Goal: Task Accomplishment & Management: Manage account settings

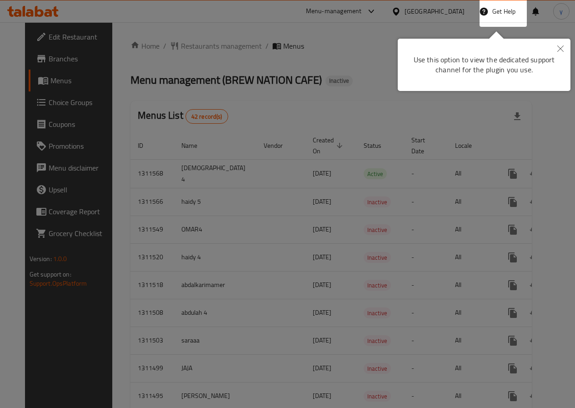
click at [561, 55] on button "Close" at bounding box center [561, 49] width 20 height 21
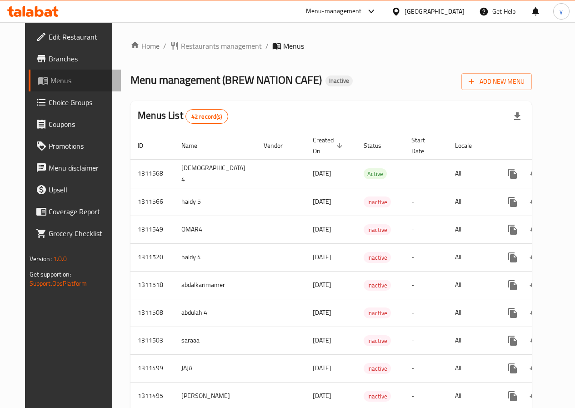
click at [52, 76] on span "Menus" at bounding box center [81, 80] width 63 height 11
click at [50, 86] on span "Menus" at bounding box center [81, 80] width 63 height 11
click at [202, 47] on span "Restaurants management" at bounding box center [221, 45] width 81 height 11
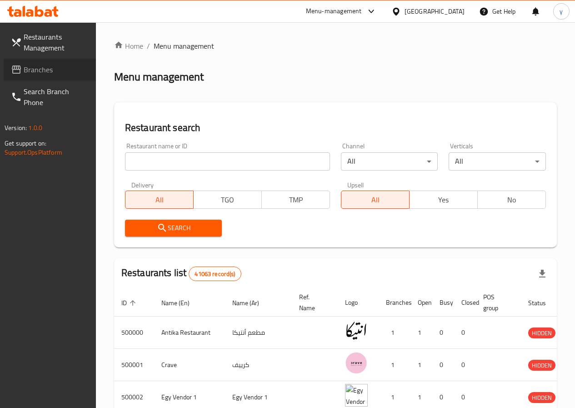
click at [52, 69] on span "Branches" at bounding box center [56, 69] width 65 height 11
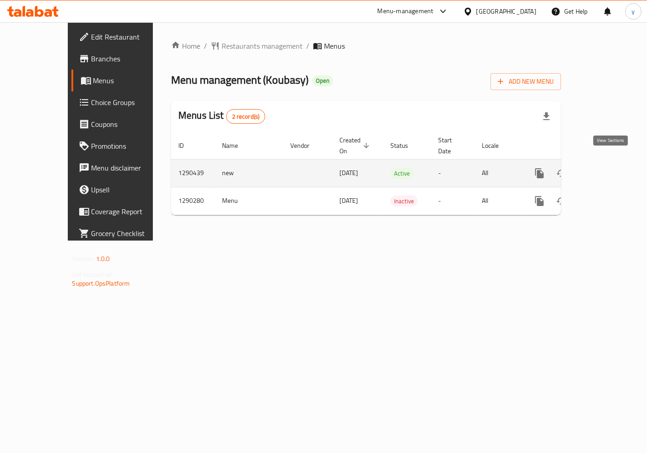
click at [611, 168] on icon "enhanced table" at bounding box center [605, 173] width 11 height 11
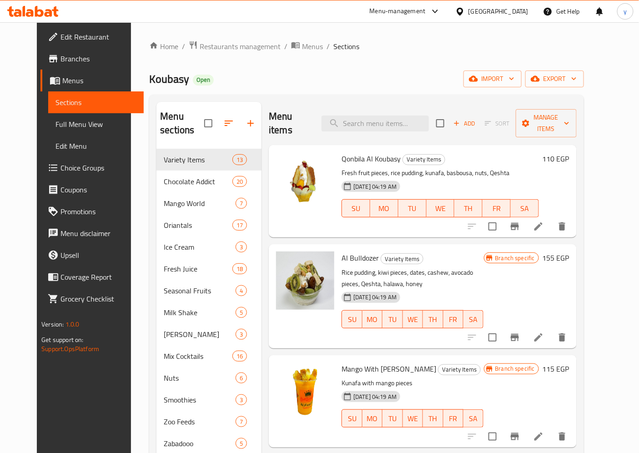
click at [64, 126] on span "Full Menu View" at bounding box center [96, 124] width 81 height 11
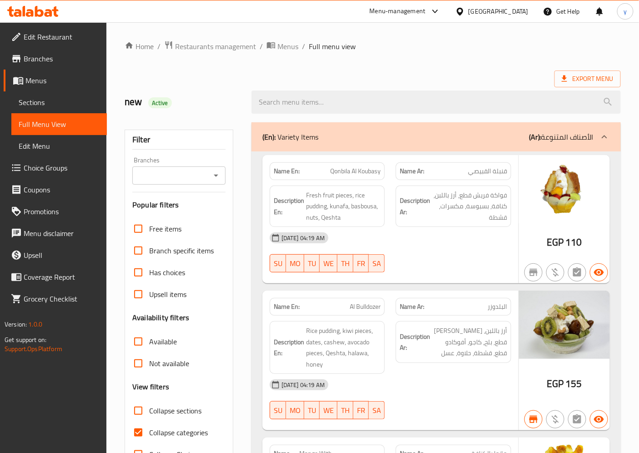
click at [167, 431] on span "Collapse categories" at bounding box center [178, 432] width 59 height 11
click at [149, 431] on input "Collapse categories" at bounding box center [138, 433] width 22 height 22
checkbox input "false"
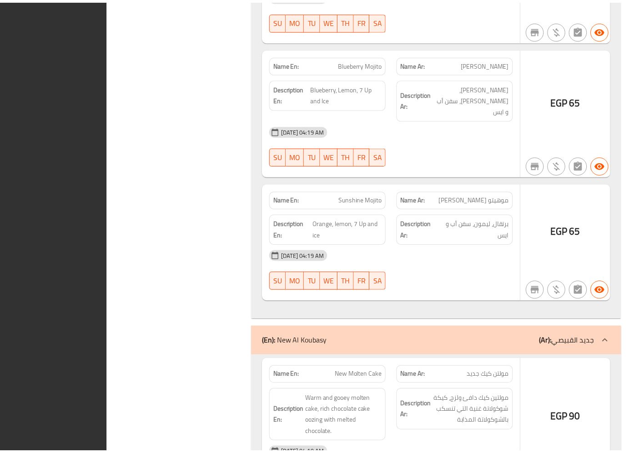
scroll to position [52066, 0]
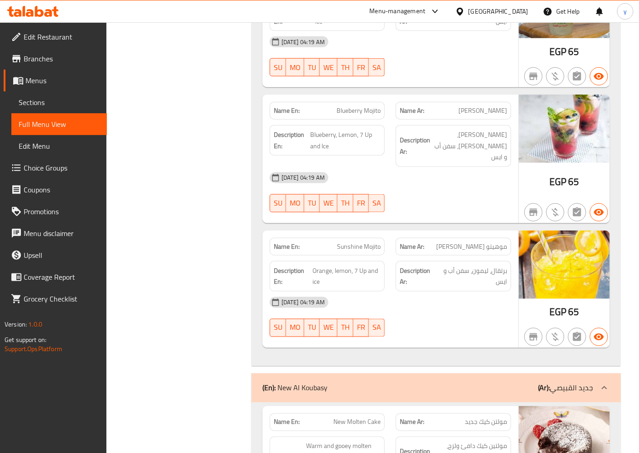
click at [56, 34] on span "Edit Restaurant" at bounding box center [62, 36] width 76 height 11
